Goal: Check status

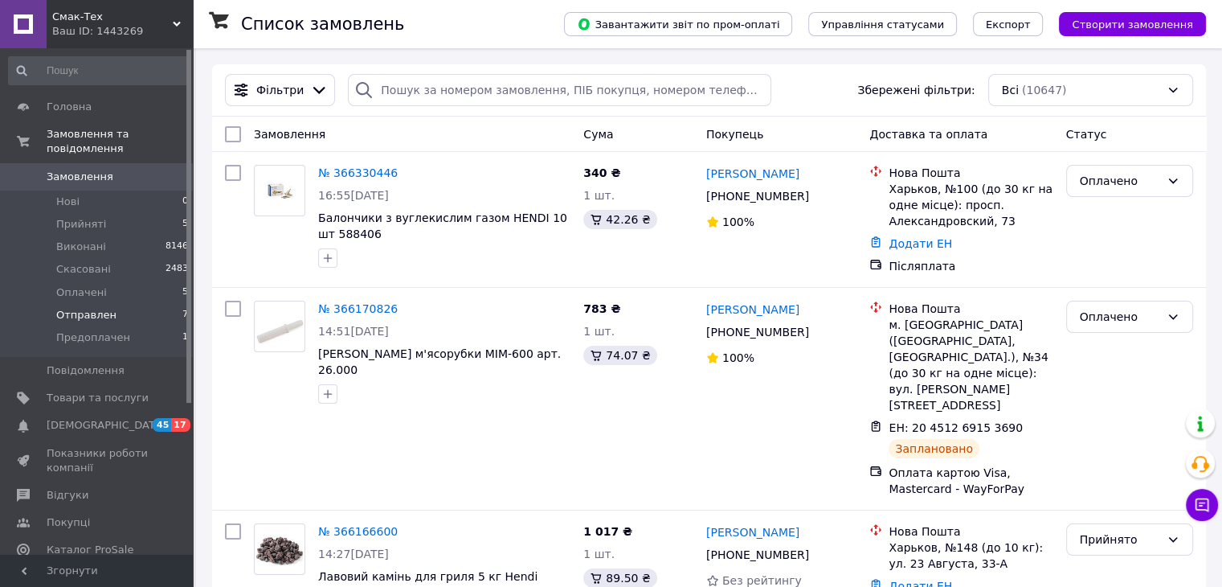
click at [100, 308] on span "Отправлен" at bounding box center [86, 315] width 60 height 14
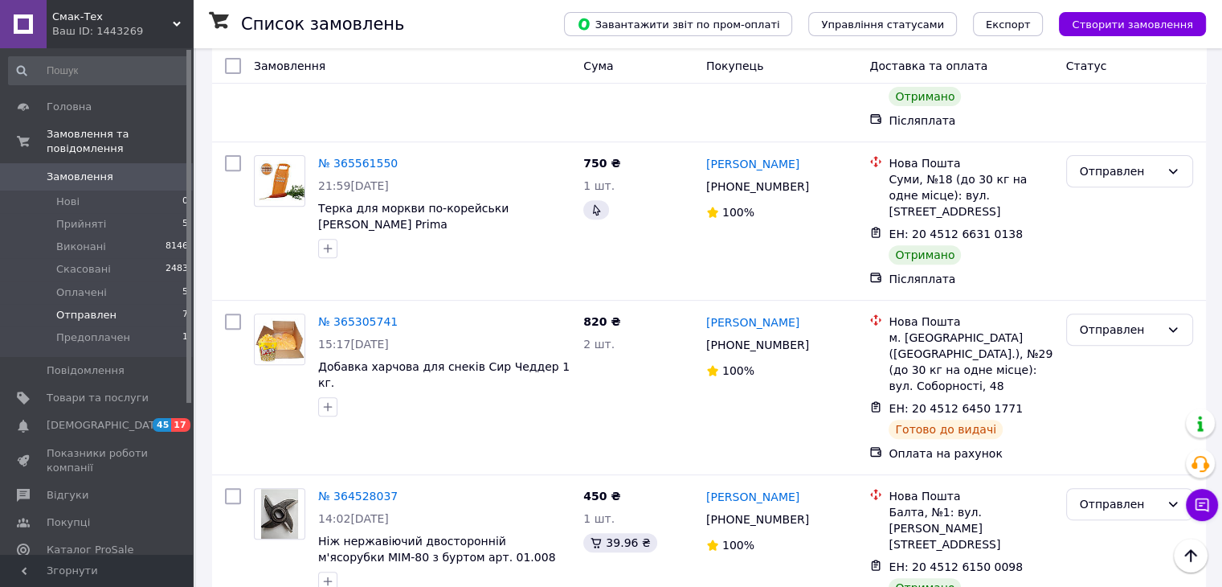
scroll to position [563, 0]
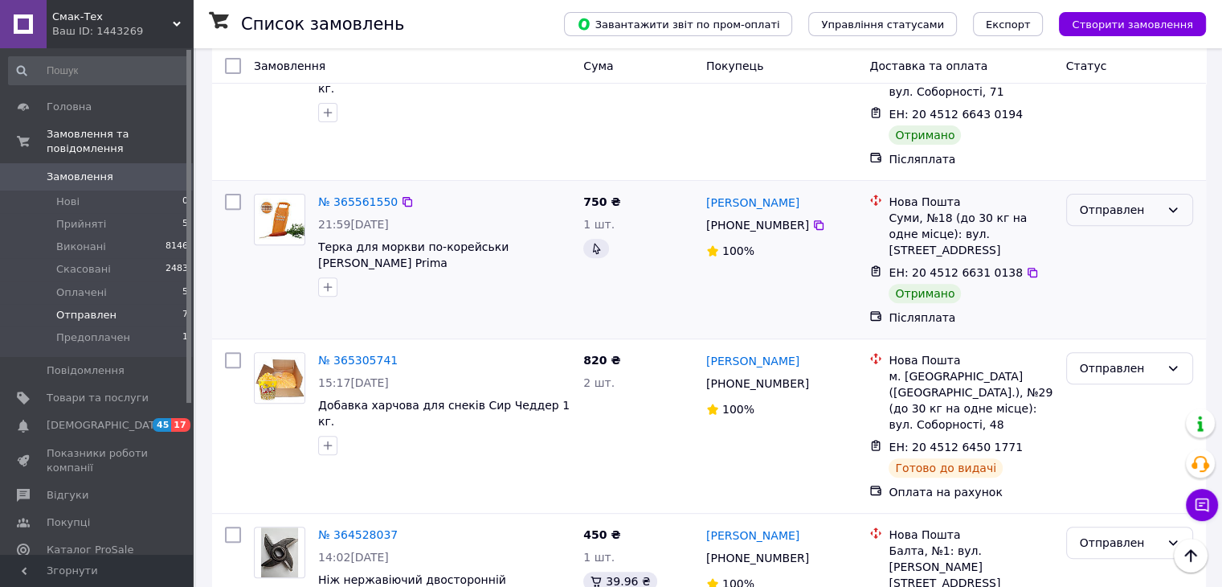
click at [1110, 201] on div "Отправлен" at bounding box center [1120, 210] width 80 height 18
click at [1107, 223] on li "Виконано" at bounding box center [1129, 225] width 125 height 29
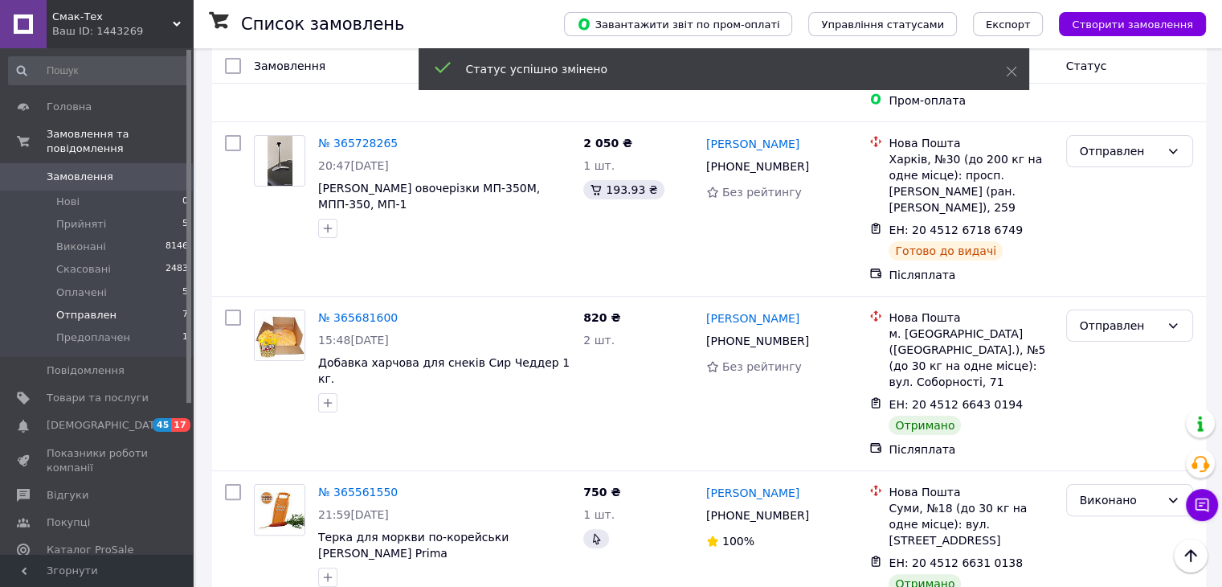
scroll to position [241, 0]
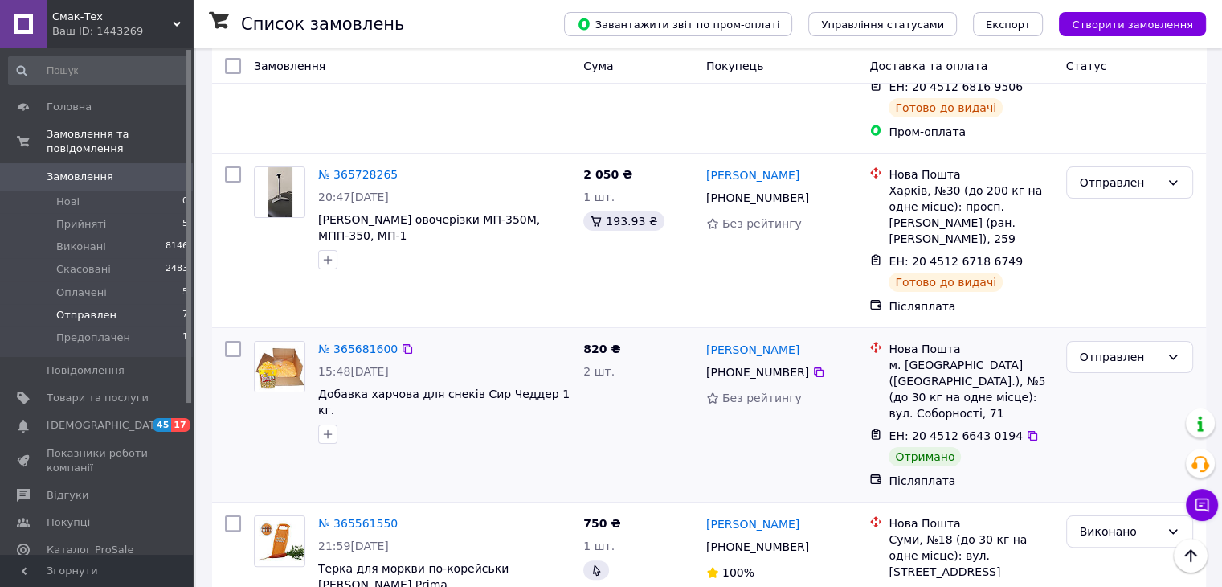
drag, startPoint x: 1137, startPoint y: 328, endPoint x: 1141, endPoint y: 342, distance: 14.0
click at [1137, 348] on div "Отправлен" at bounding box center [1120, 357] width 80 height 18
click at [1115, 384] on li "Виконано" at bounding box center [1129, 389] width 125 height 29
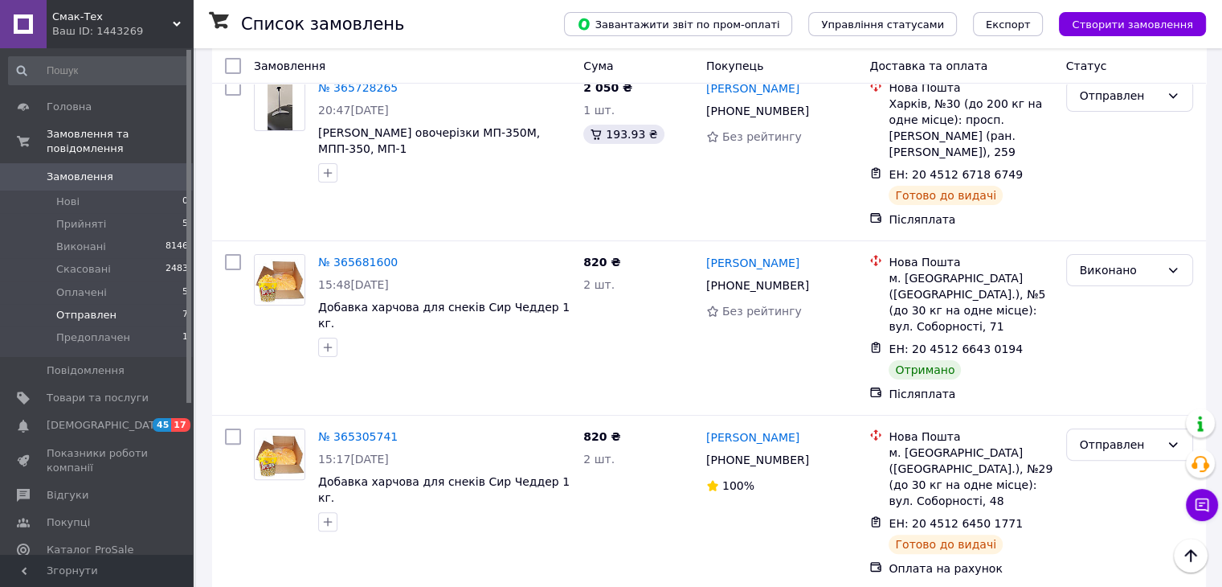
scroll to position [0, 0]
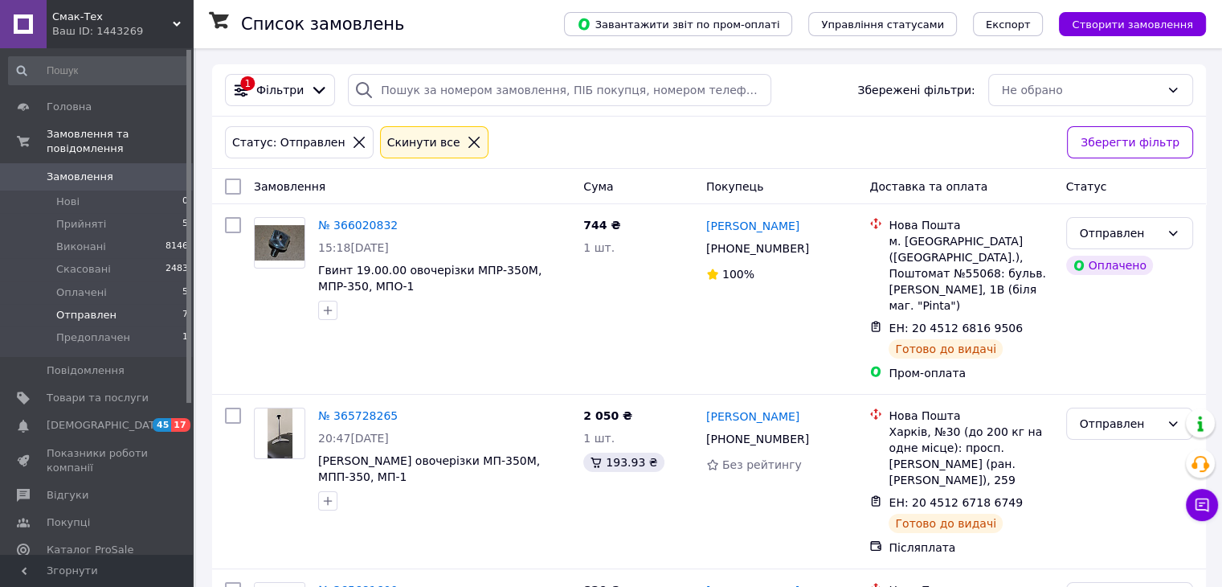
click at [82, 170] on span "Замовлення" at bounding box center [80, 177] width 67 height 14
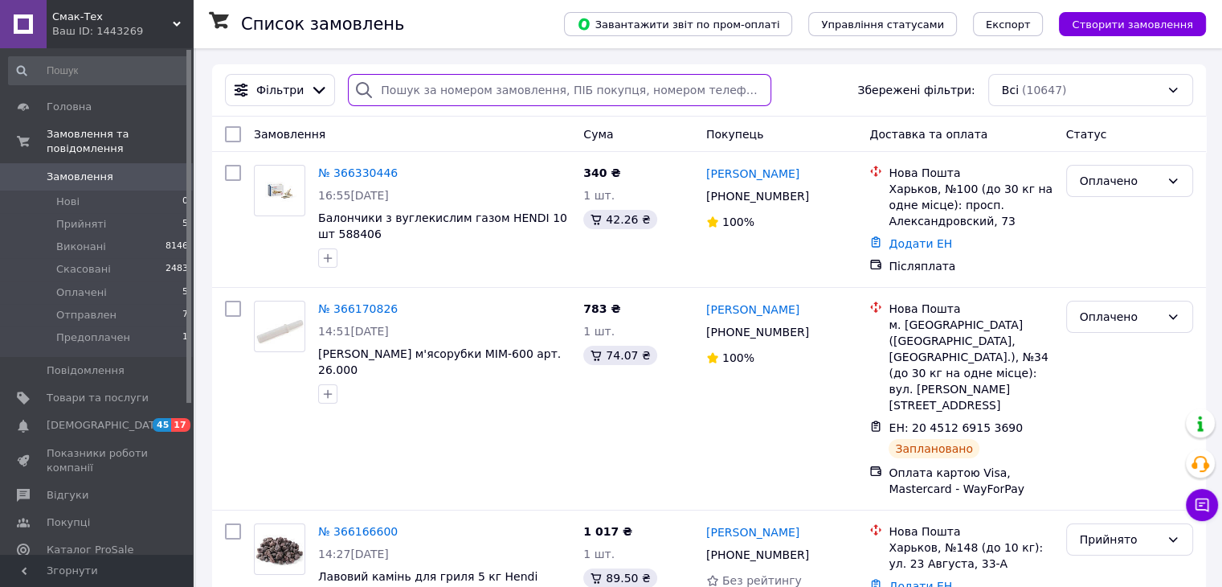
click at [449, 84] on input "search" at bounding box center [560, 90] width 424 height 32
type input "[PERSON_NAME]"
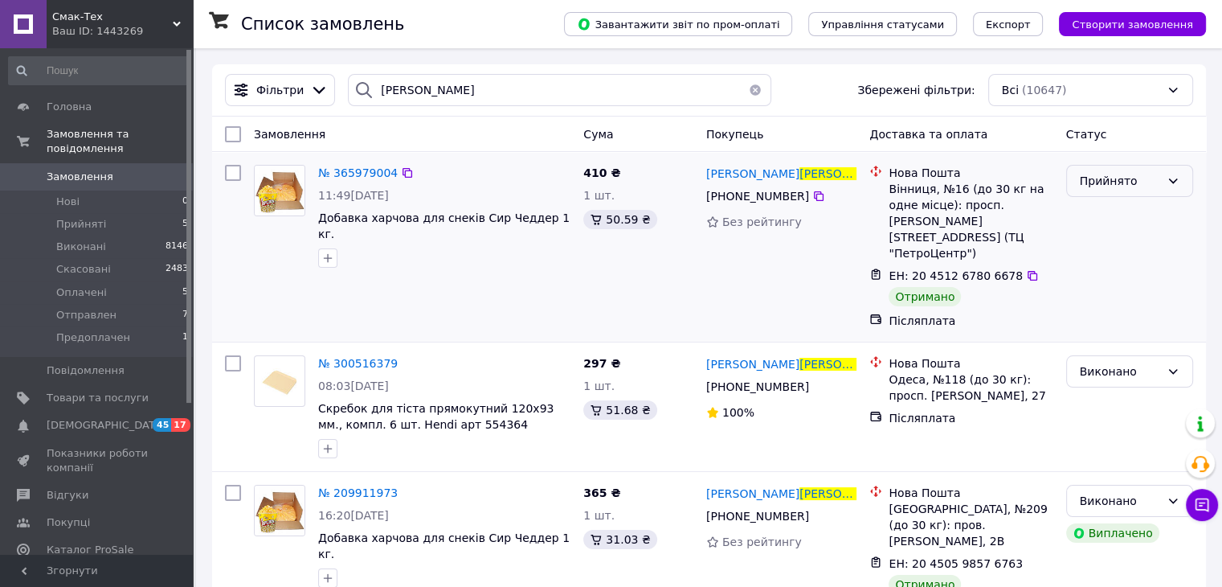
drag, startPoint x: 1098, startPoint y: 185, endPoint x: 1105, endPoint y: 195, distance: 12.1
click at [1098, 184] on div "Прийнято" at bounding box center [1120, 181] width 80 height 18
click at [1093, 219] on li "Виконано" at bounding box center [1129, 216] width 125 height 29
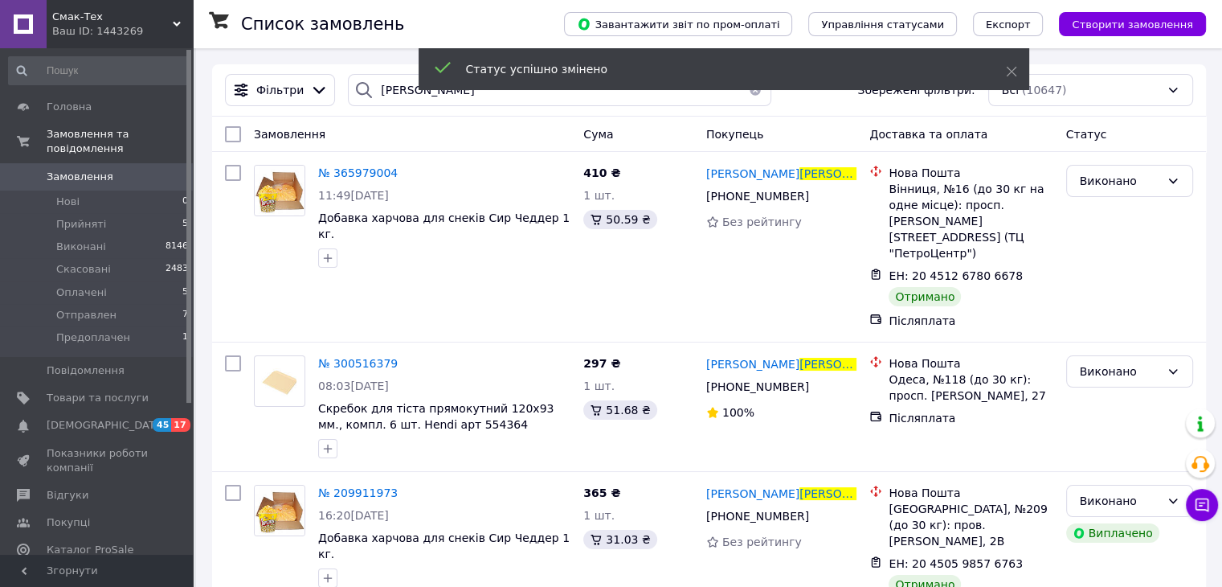
click at [64, 170] on span "Замовлення" at bounding box center [80, 177] width 67 height 14
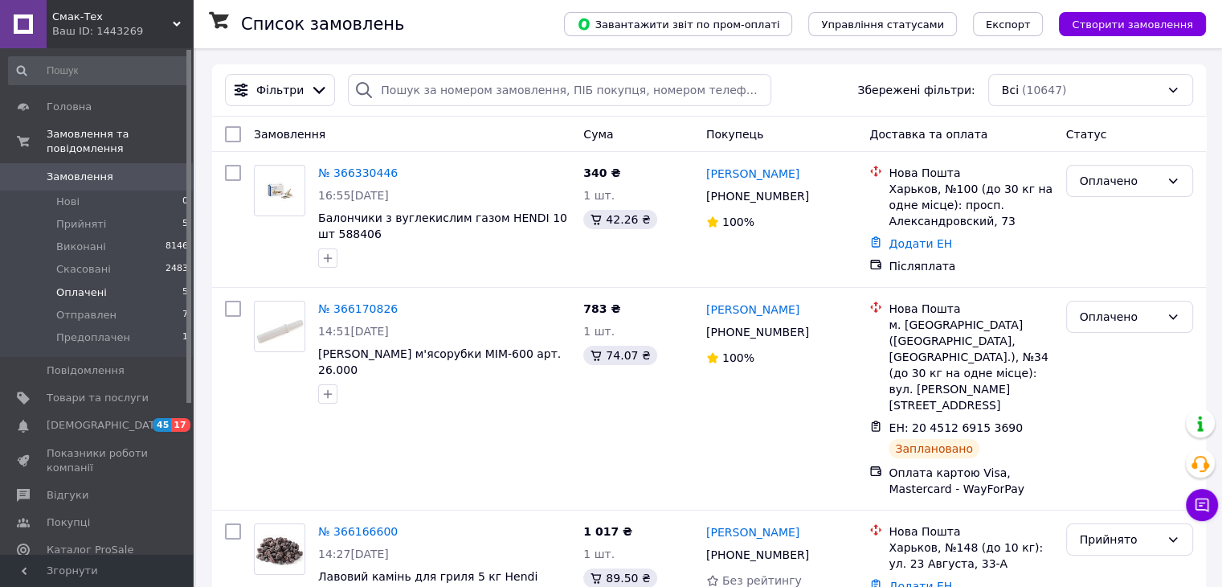
click at [75, 285] on span "Оплачені" at bounding box center [81, 292] width 51 height 14
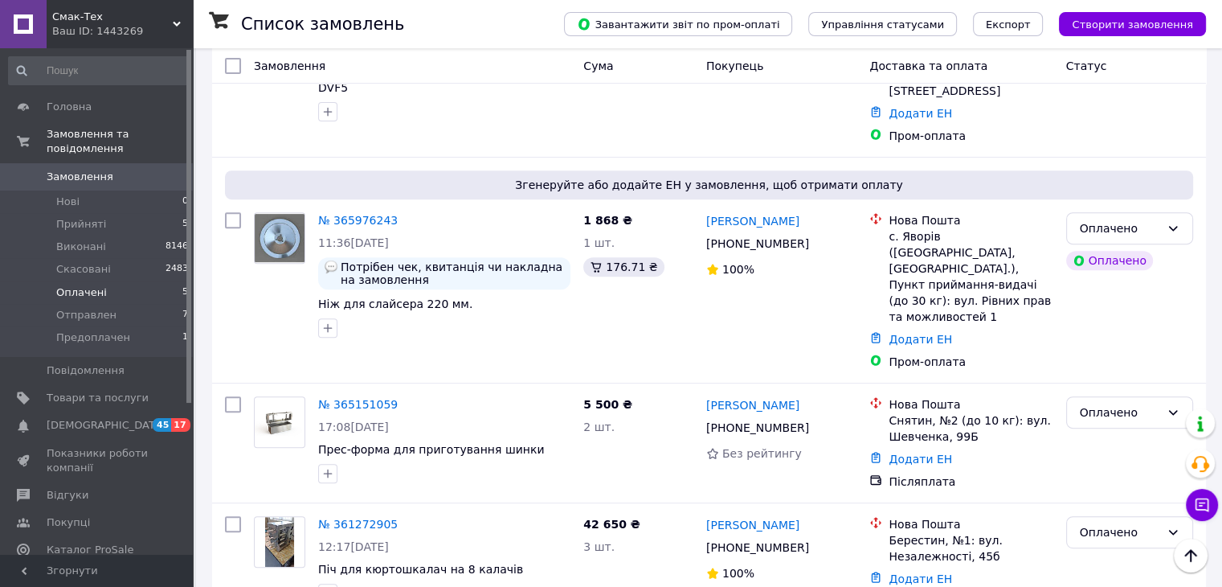
scroll to position [604, 0]
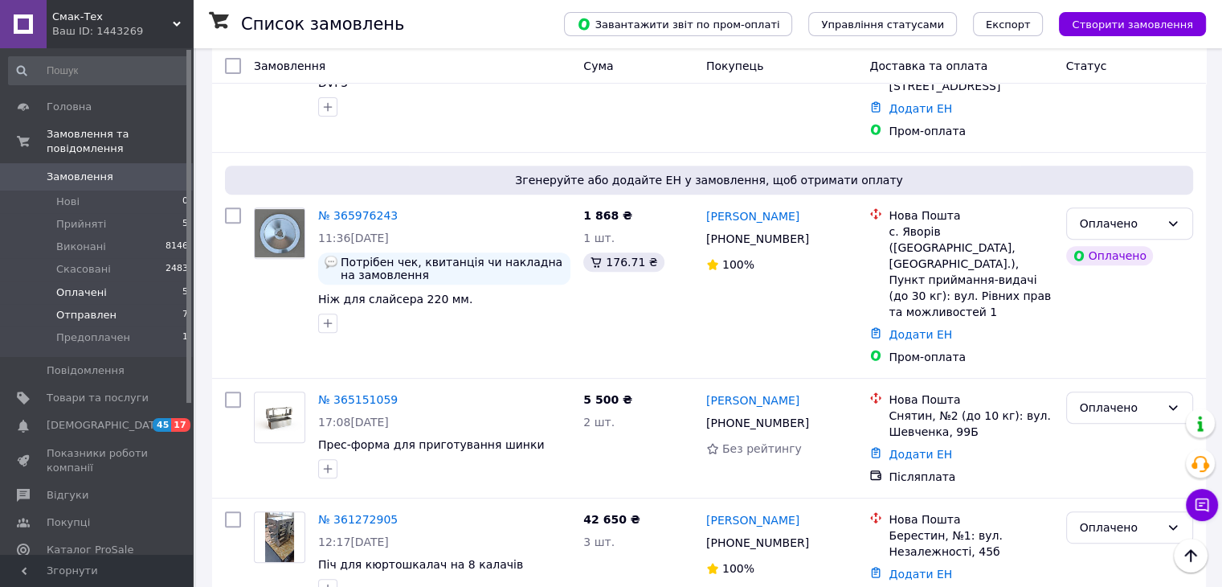
click at [85, 308] on span "Отправлен" at bounding box center [86, 315] width 60 height 14
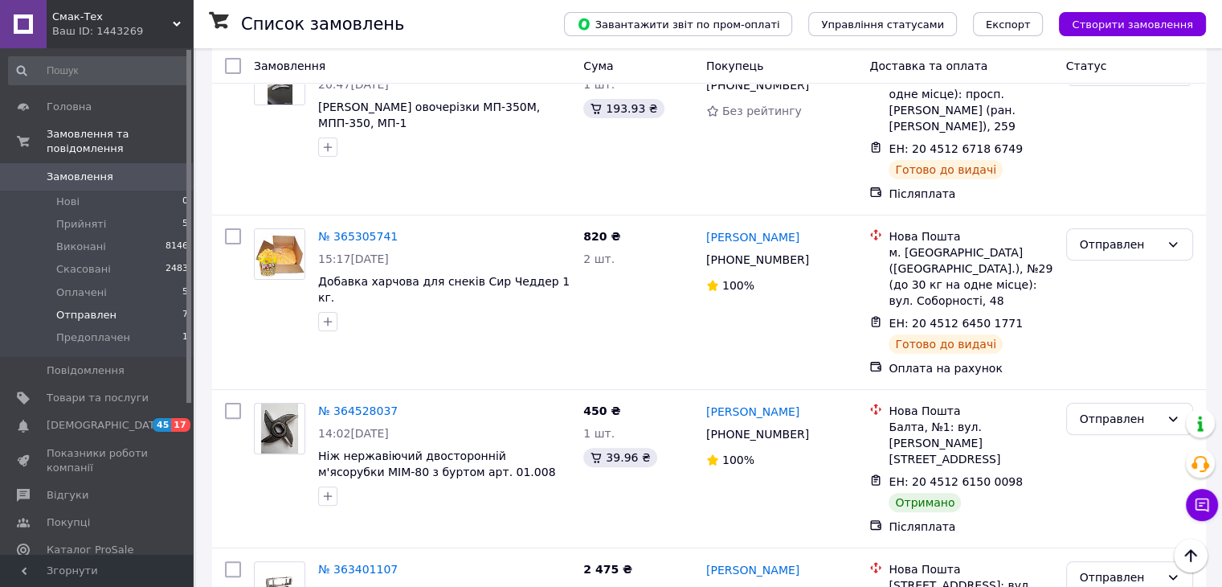
scroll to position [413, 0]
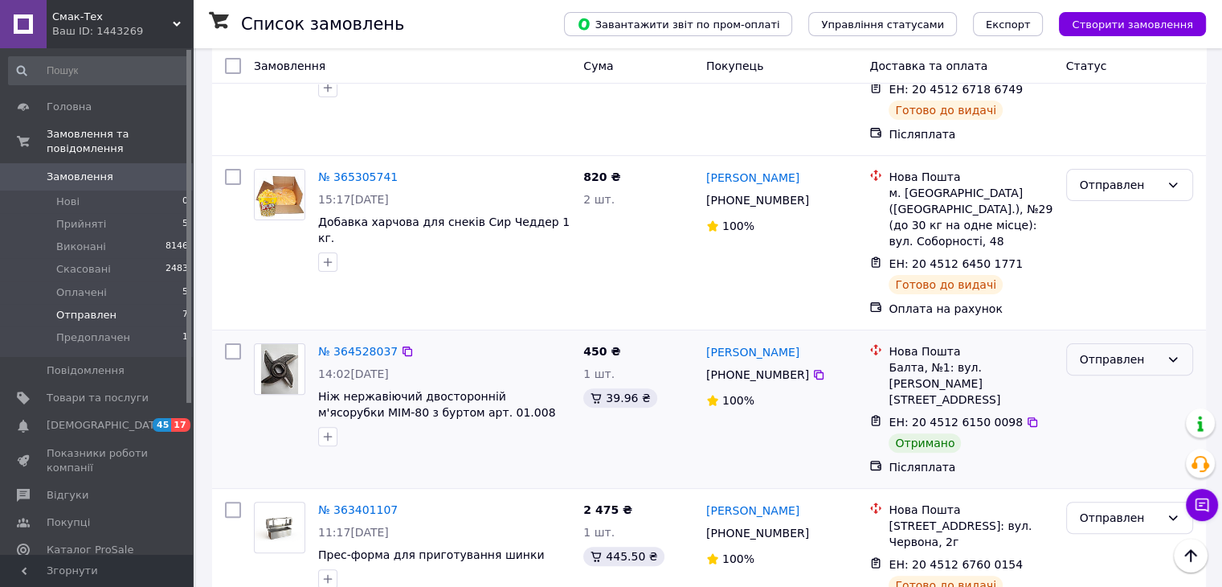
click at [1138, 343] on div "Отправлен" at bounding box center [1130, 359] width 127 height 32
click at [1125, 388] on li "Виконано" at bounding box center [1129, 390] width 125 height 29
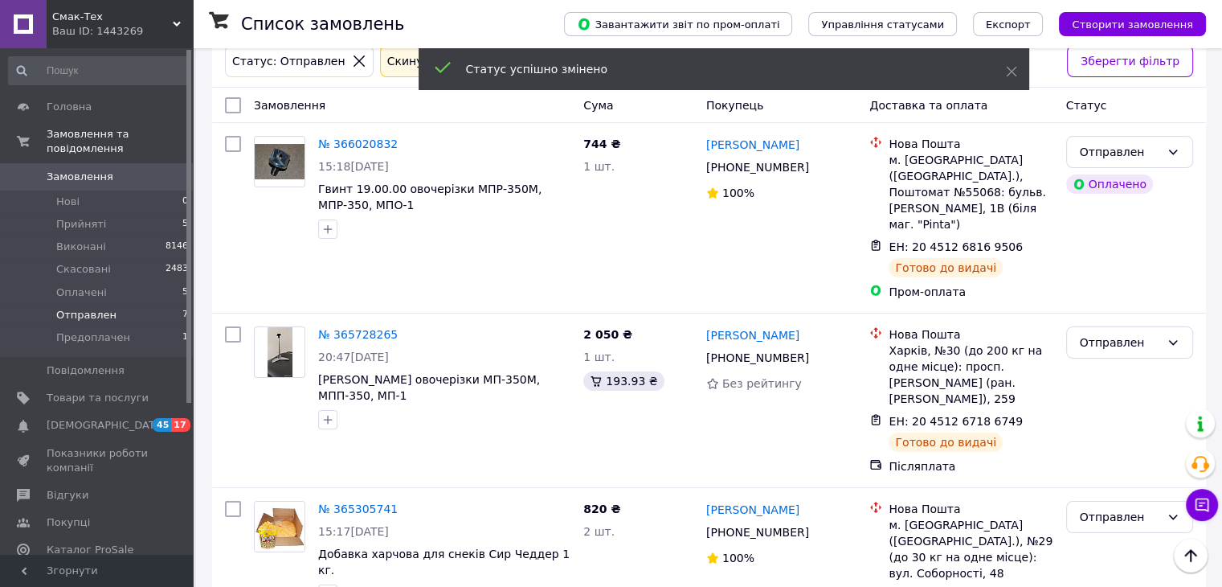
scroll to position [0, 0]
